Goal: Task Accomplishment & Management: Use online tool/utility

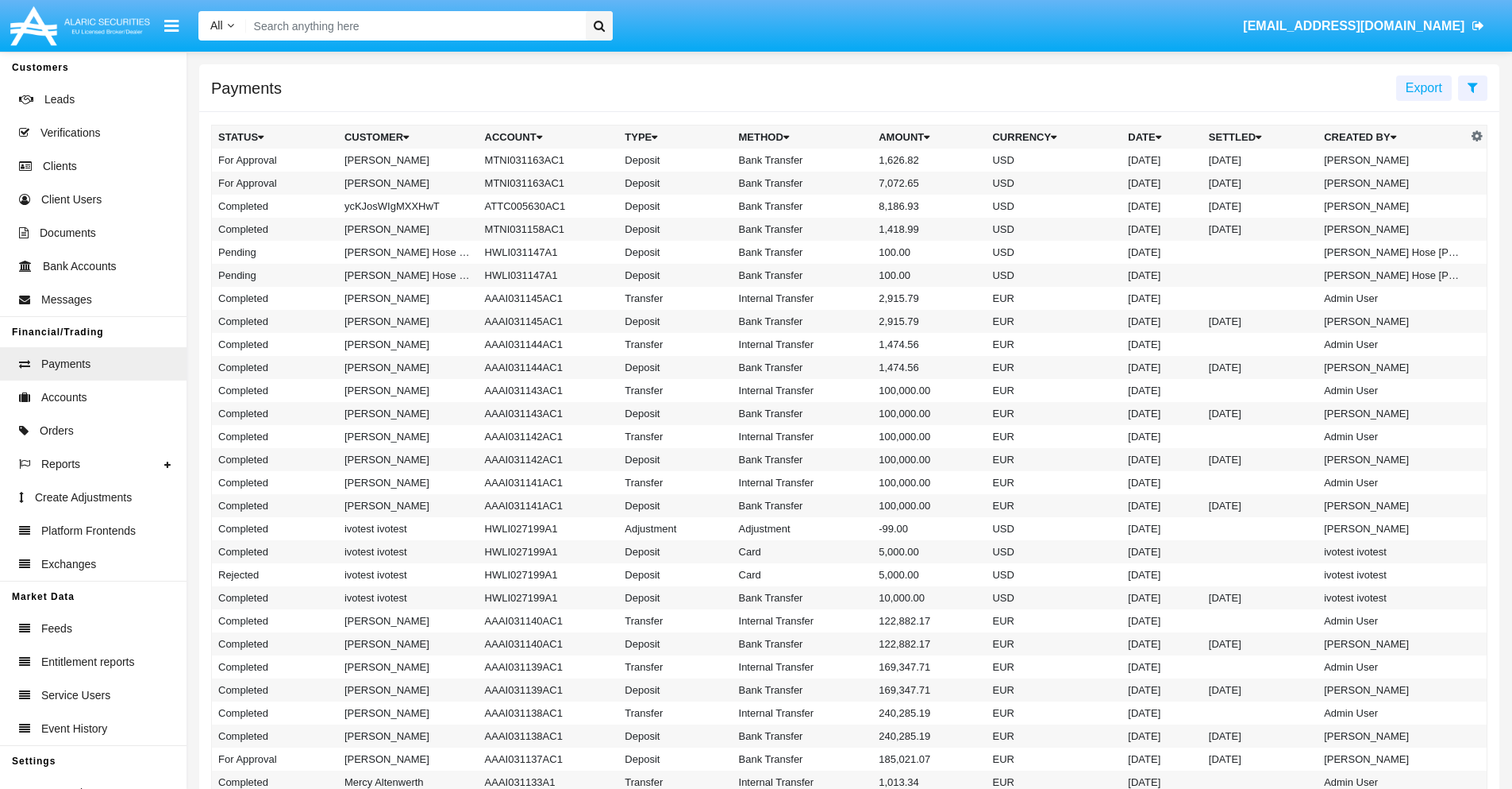
click at [1473, 87] on icon at bounding box center [1473, 87] width 10 height 13
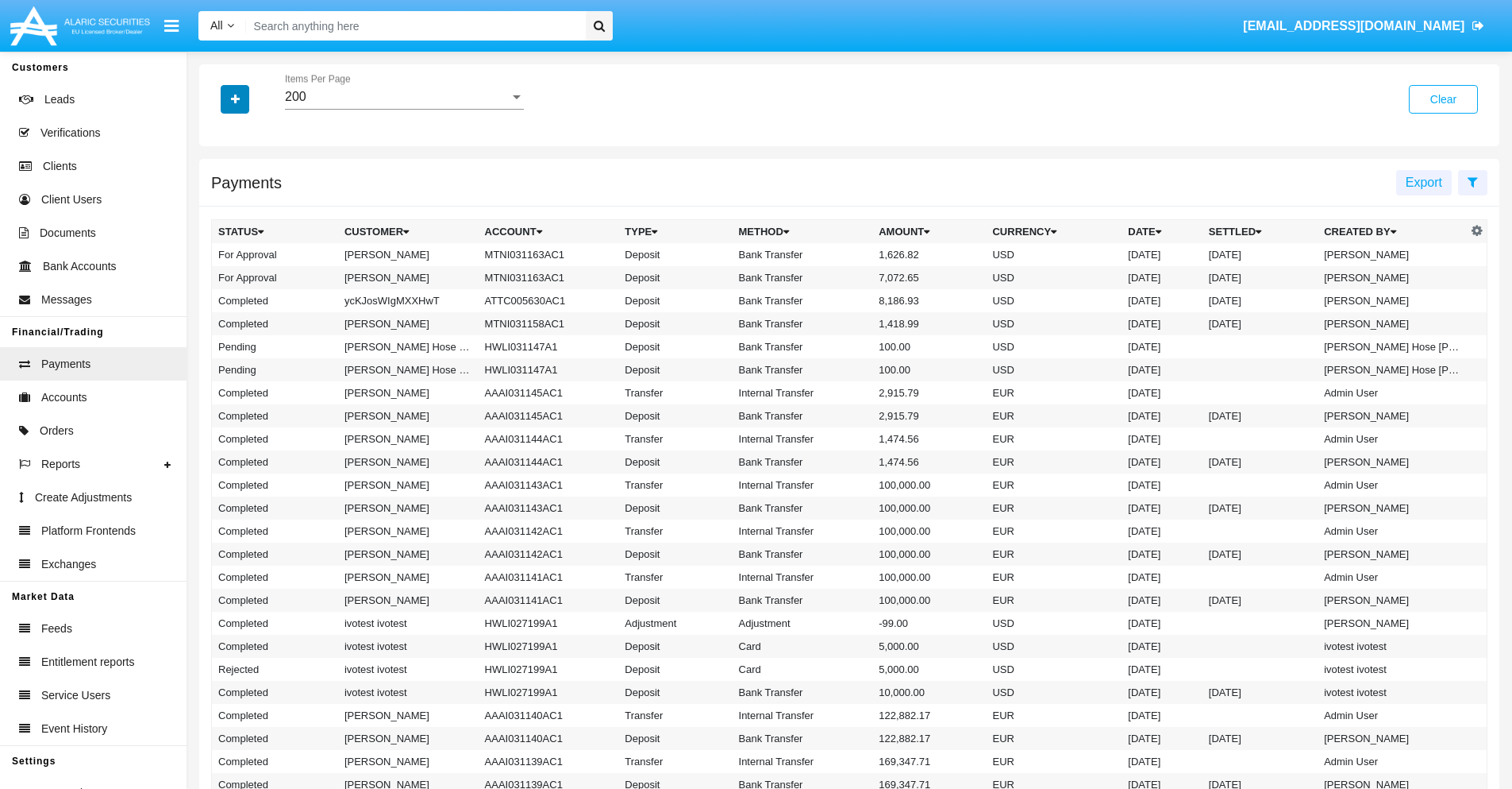
click at [235, 99] on icon "button" at bounding box center [236, 99] width 9 height 11
click at [243, 270] on span "Date" at bounding box center [244, 270] width 27 height 19
click at [219, 276] on input "Date" at bounding box center [218, 276] width 1 height 1
checkbox input "true"
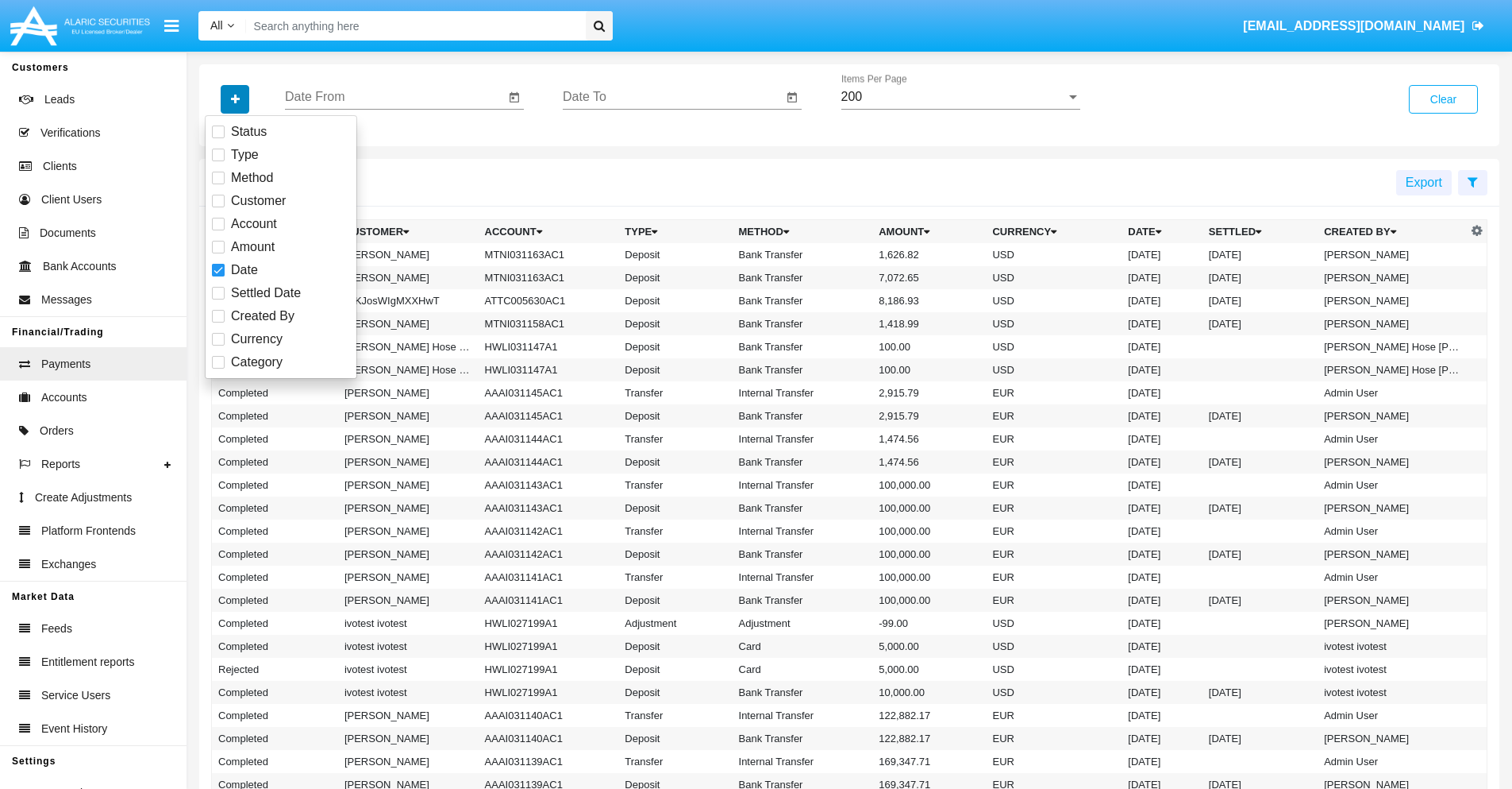
click at [235, 99] on icon "button" at bounding box center [236, 99] width 9 height 11
click at [394, 97] on input "Date From" at bounding box center [394, 97] width 220 height 15
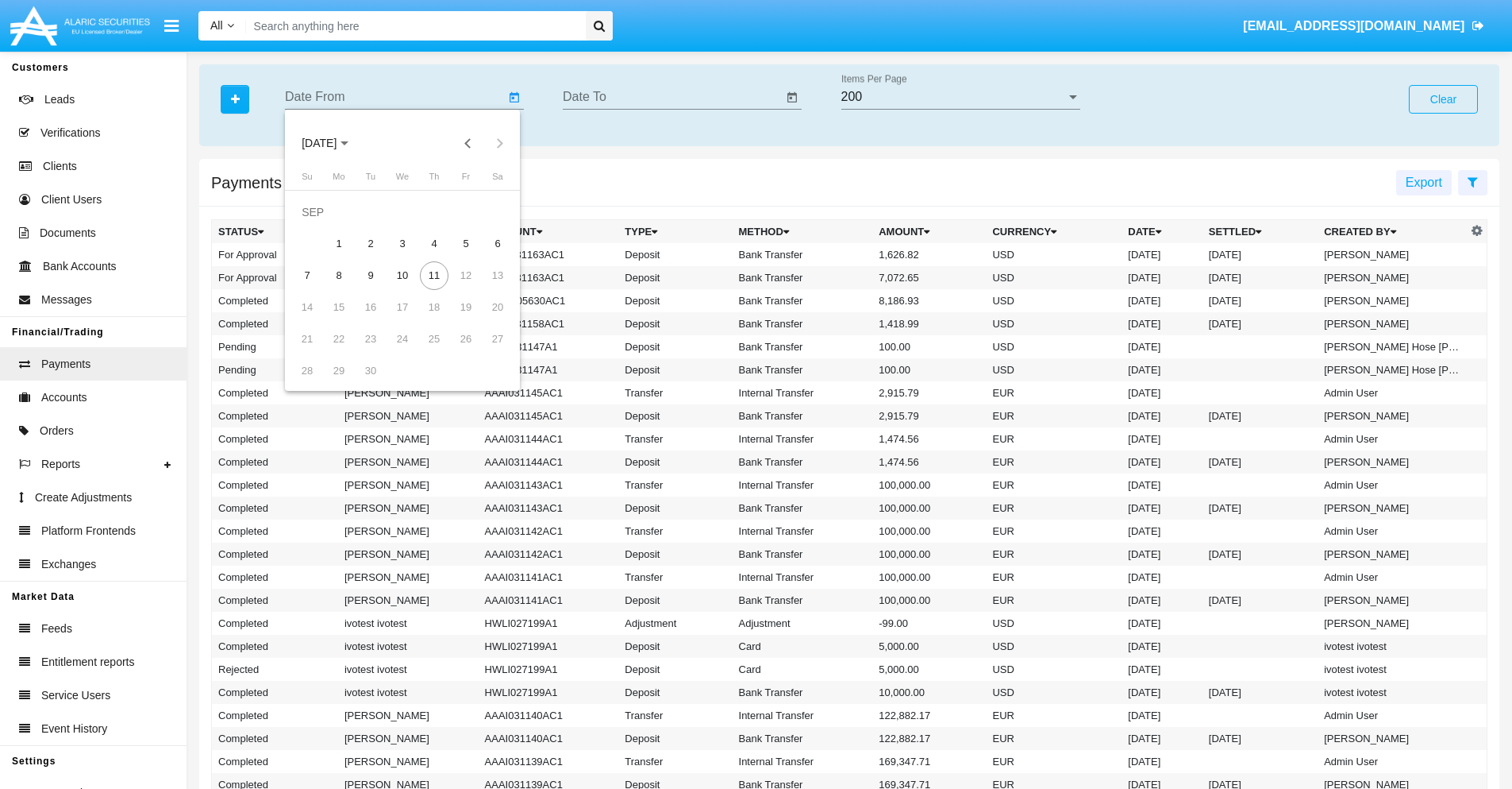
click at [333, 143] on span "[DATE]" at bounding box center [319, 143] width 35 height 13
click at [486, 351] on div "2025" at bounding box center [486, 351] width 50 height 28
click at [319, 224] on div "JAN" at bounding box center [320, 223] width 50 height 28
click at [371, 243] on div "7" at bounding box center [370, 244] width 28 height 28
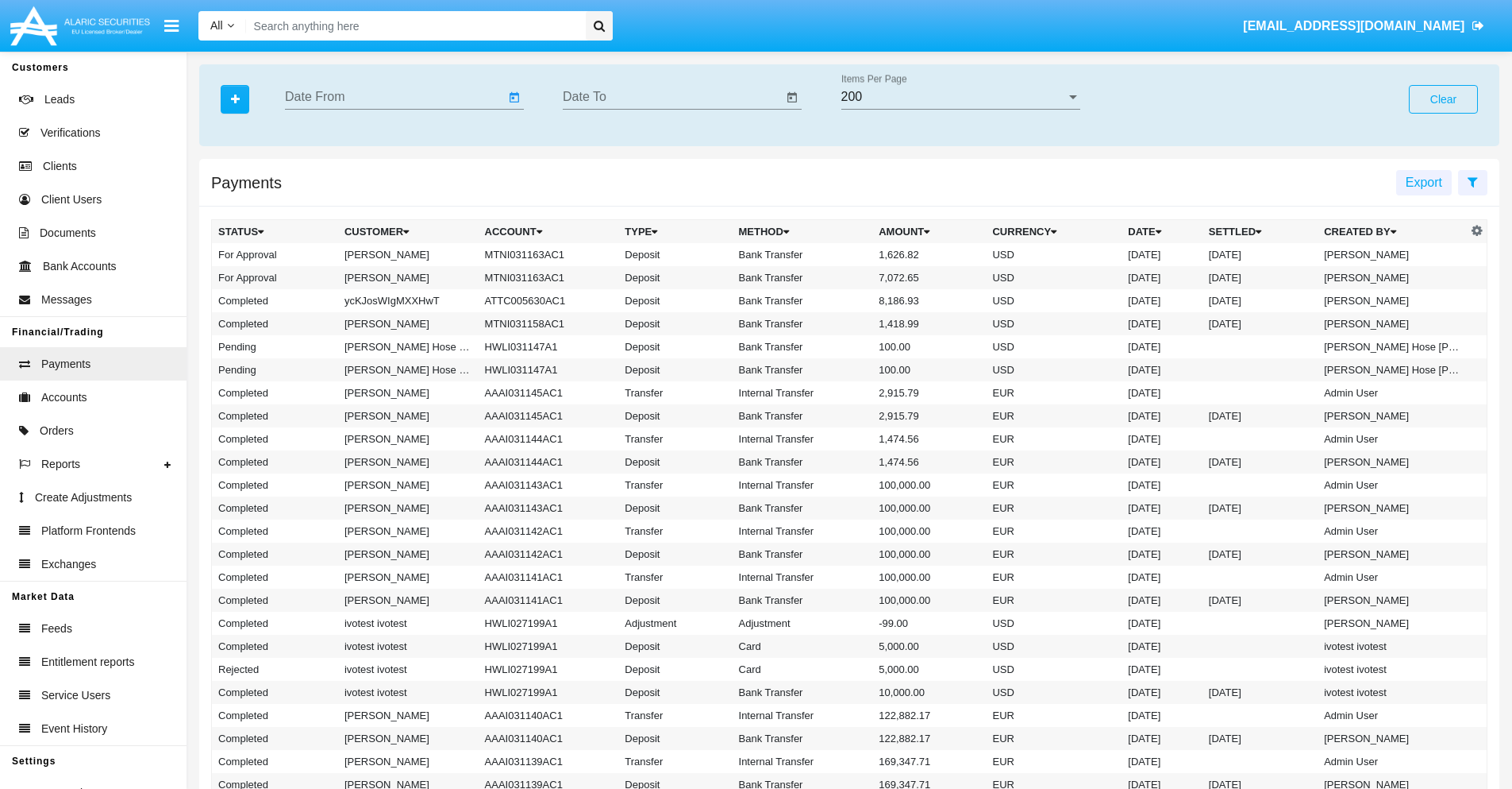
type input "[DATE]"
click at [672, 97] on input "Date To" at bounding box center [673, 97] width 220 height 15
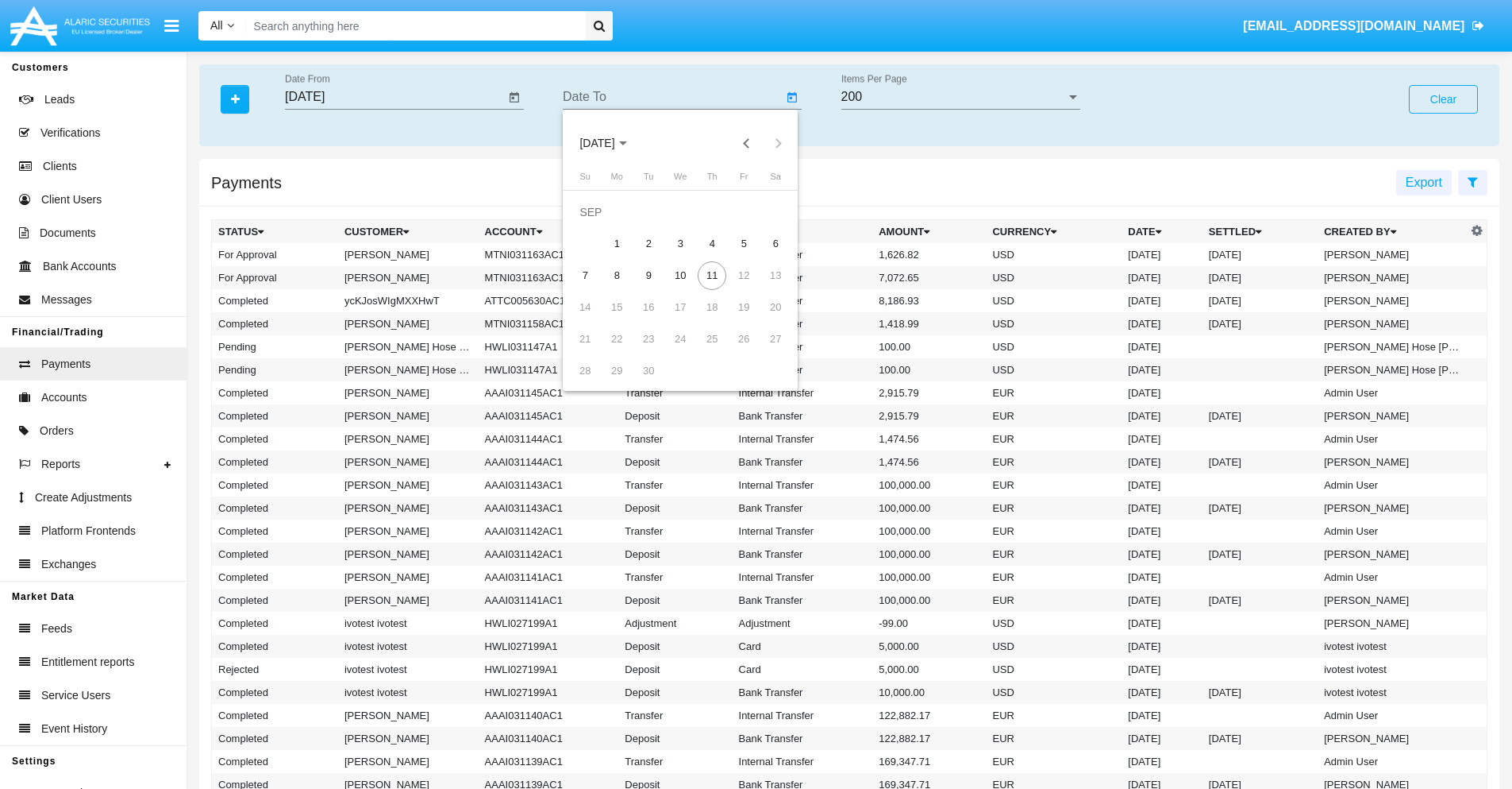
click at [610, 143] on span "[DATE]" at bounding box center [597, 143] width 35 height 13
click at [764, 351] on div "2025" at bounding box center [764, 351] width 50 height 28
click at [597, 224] on div "JAN" at bounding box center [597, 223] width 50 height 28
click at [649, 243] on div "7" at bounding box center [648, 244] width 28 height 28
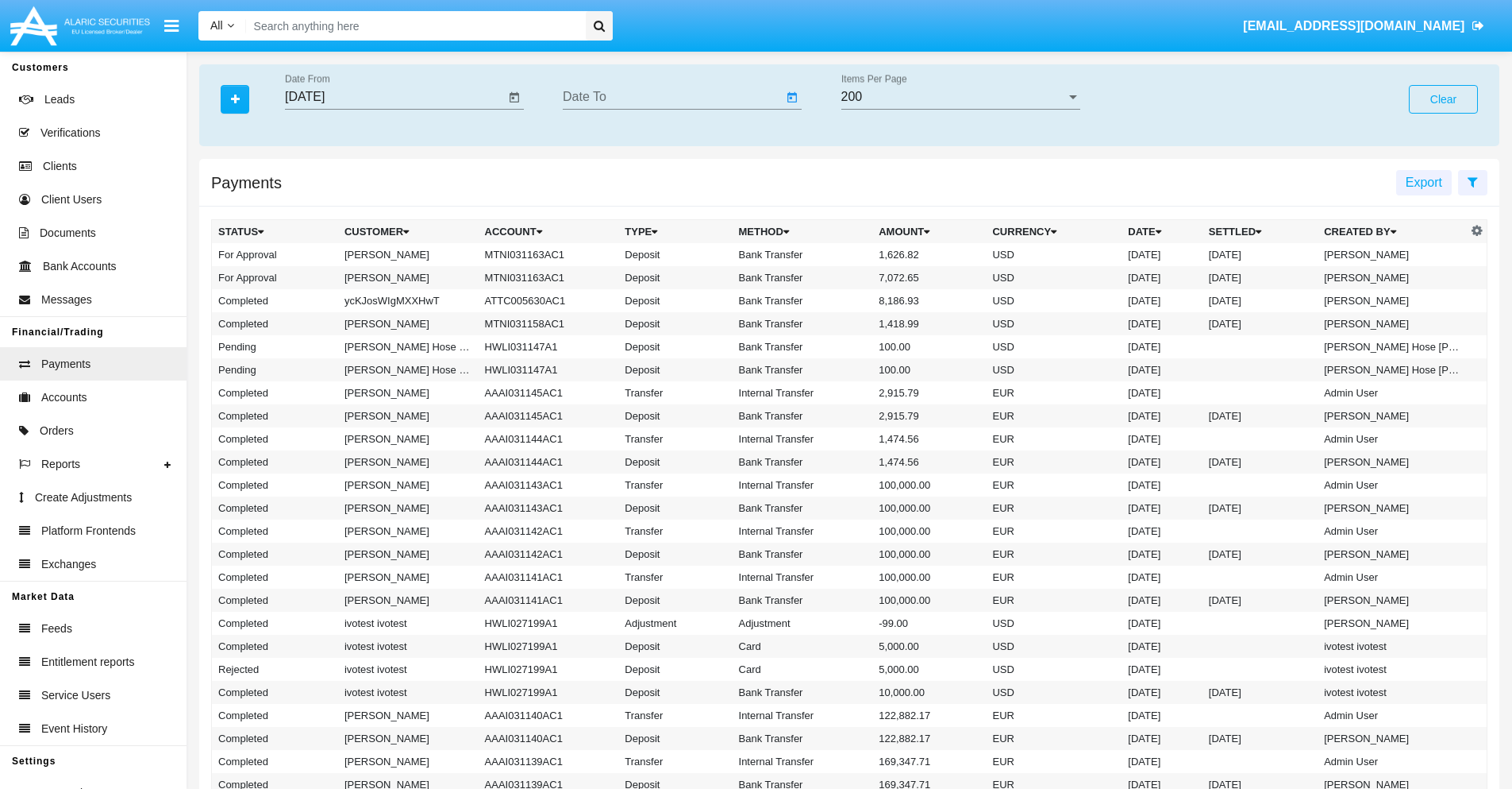
type input "[DATE]"
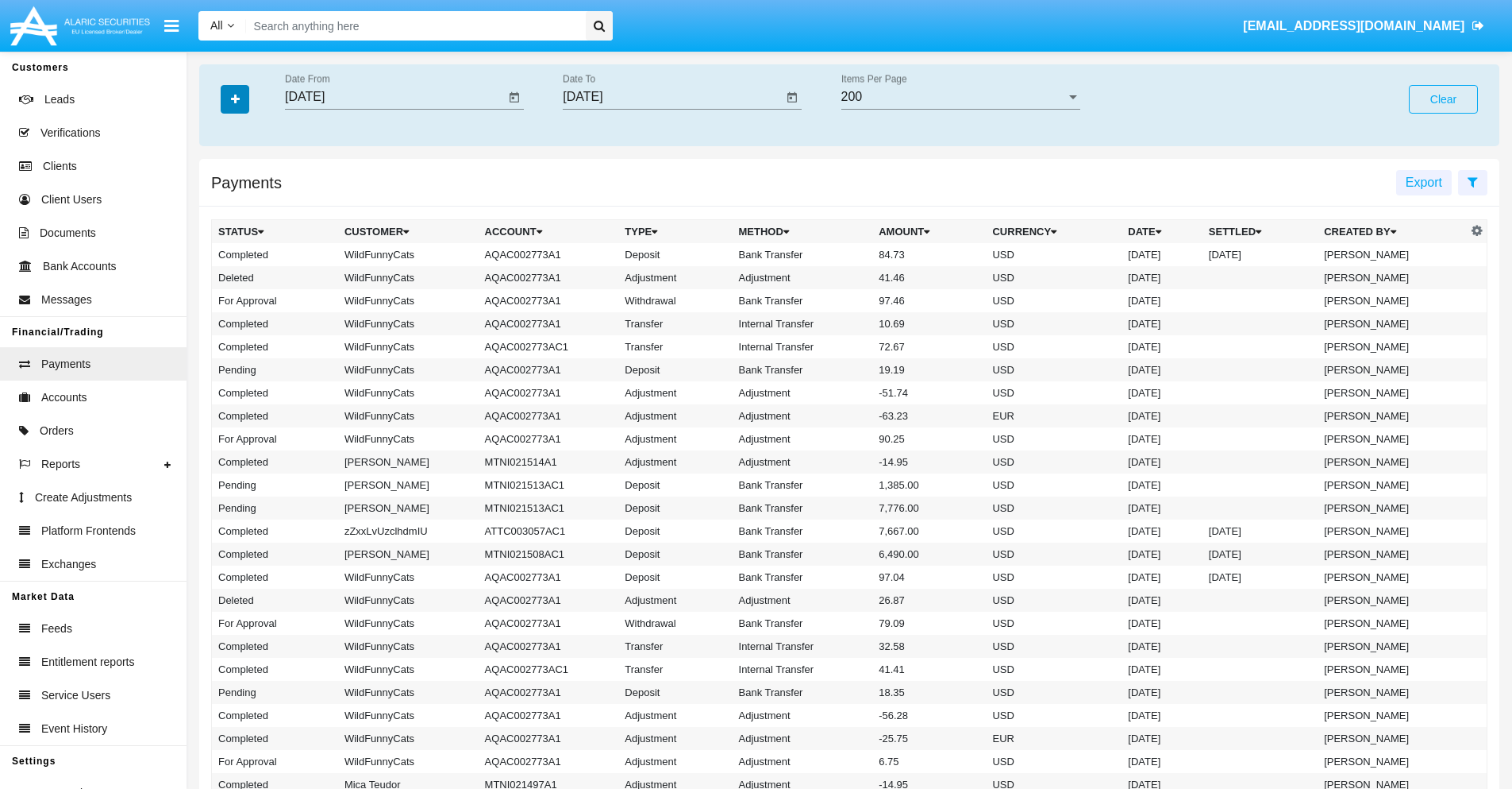
click at [235, 99] on icon "button" at bounding box center [236, 99] width 9 height 11
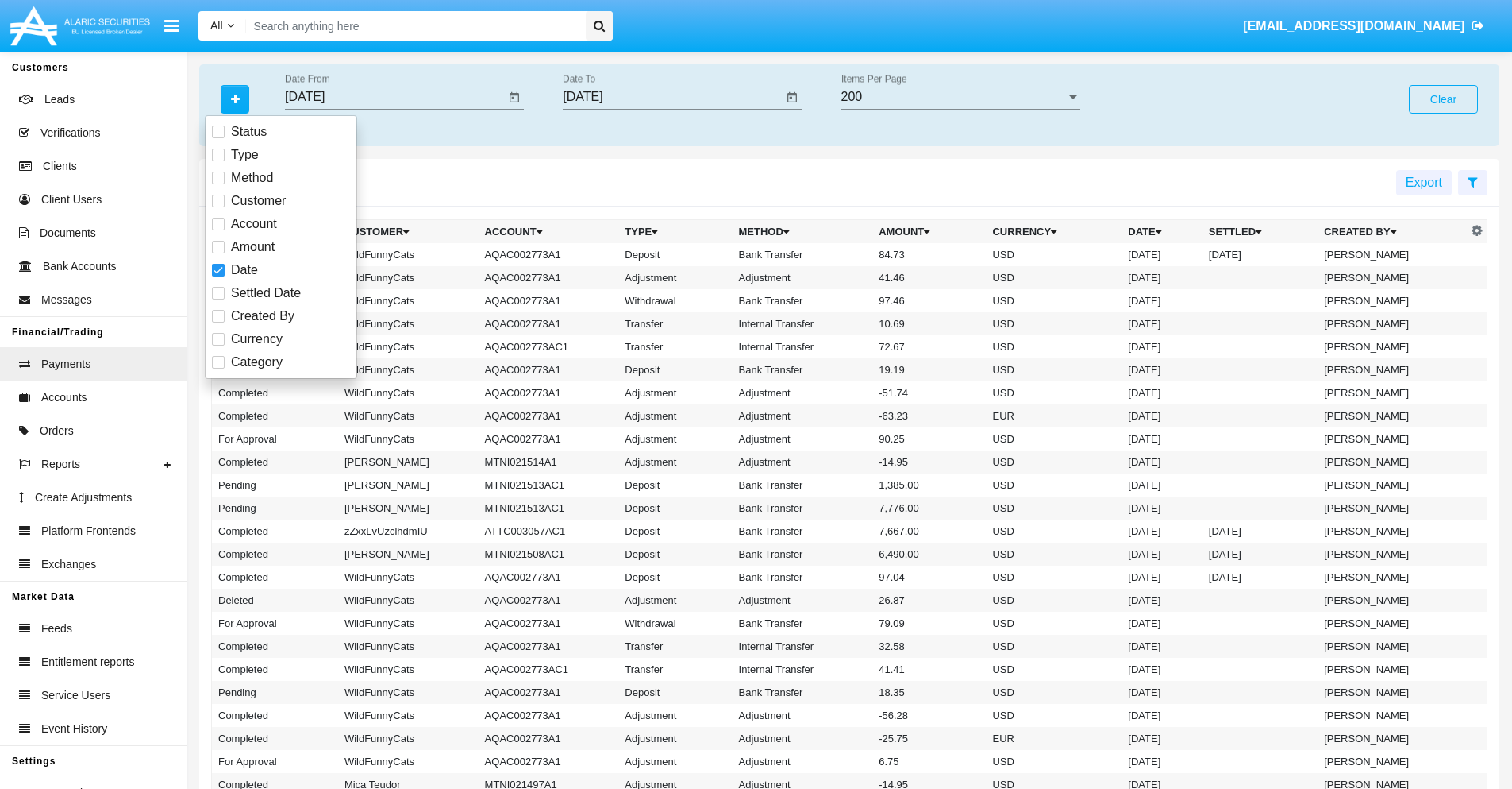
click at [256, 362] on span "Category" at bounding box center [257, 362] width 51 height 19
click at [219, 369] on input "Category" at bounding box center [218, 369] width 1 height 1
checkbox input "true"
